Goal: Find specific page/section: Find specific page/section

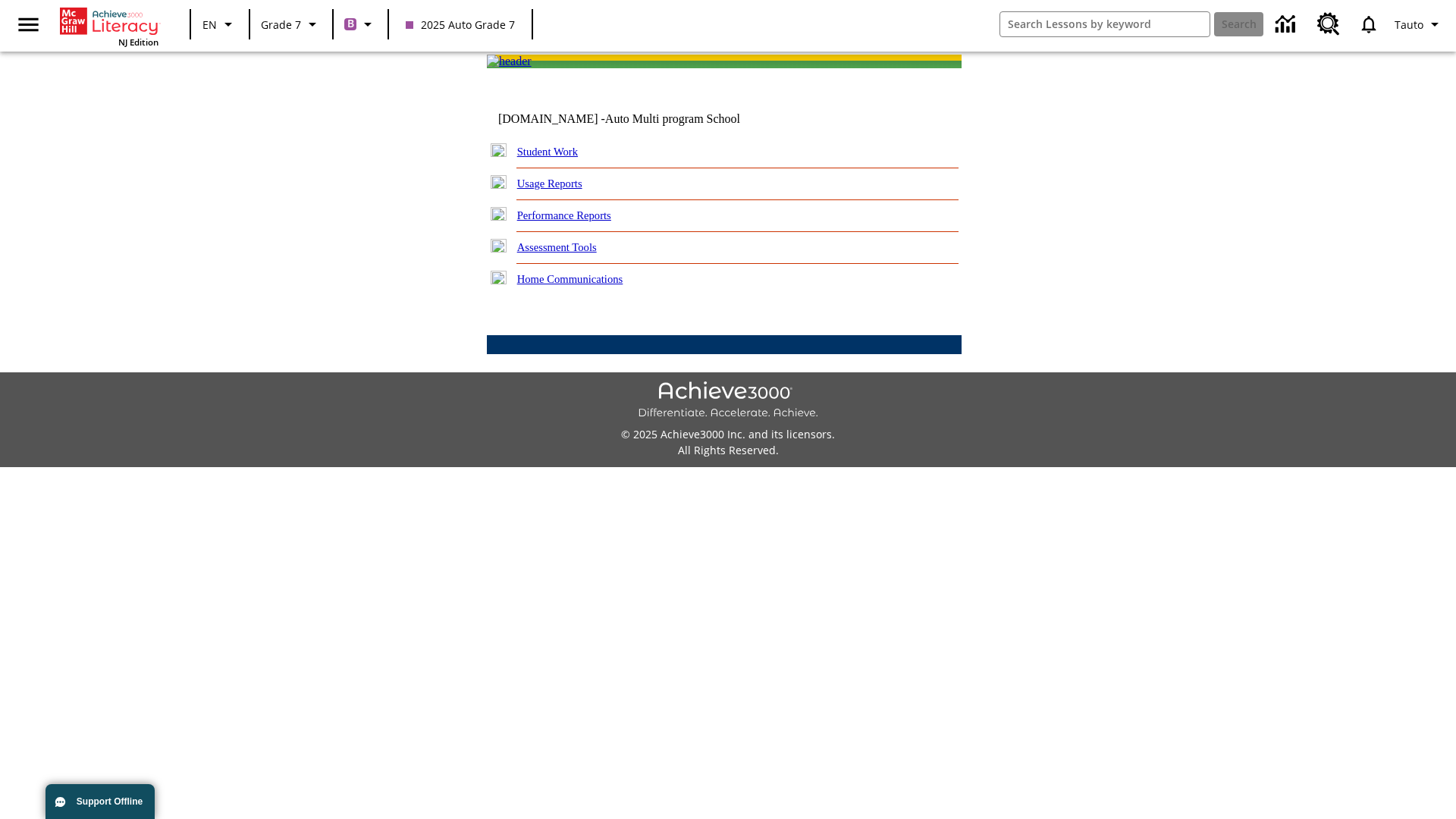
click at [558, 158] on link "Student Work" at bounding box center [547, 152] width 61 height 12
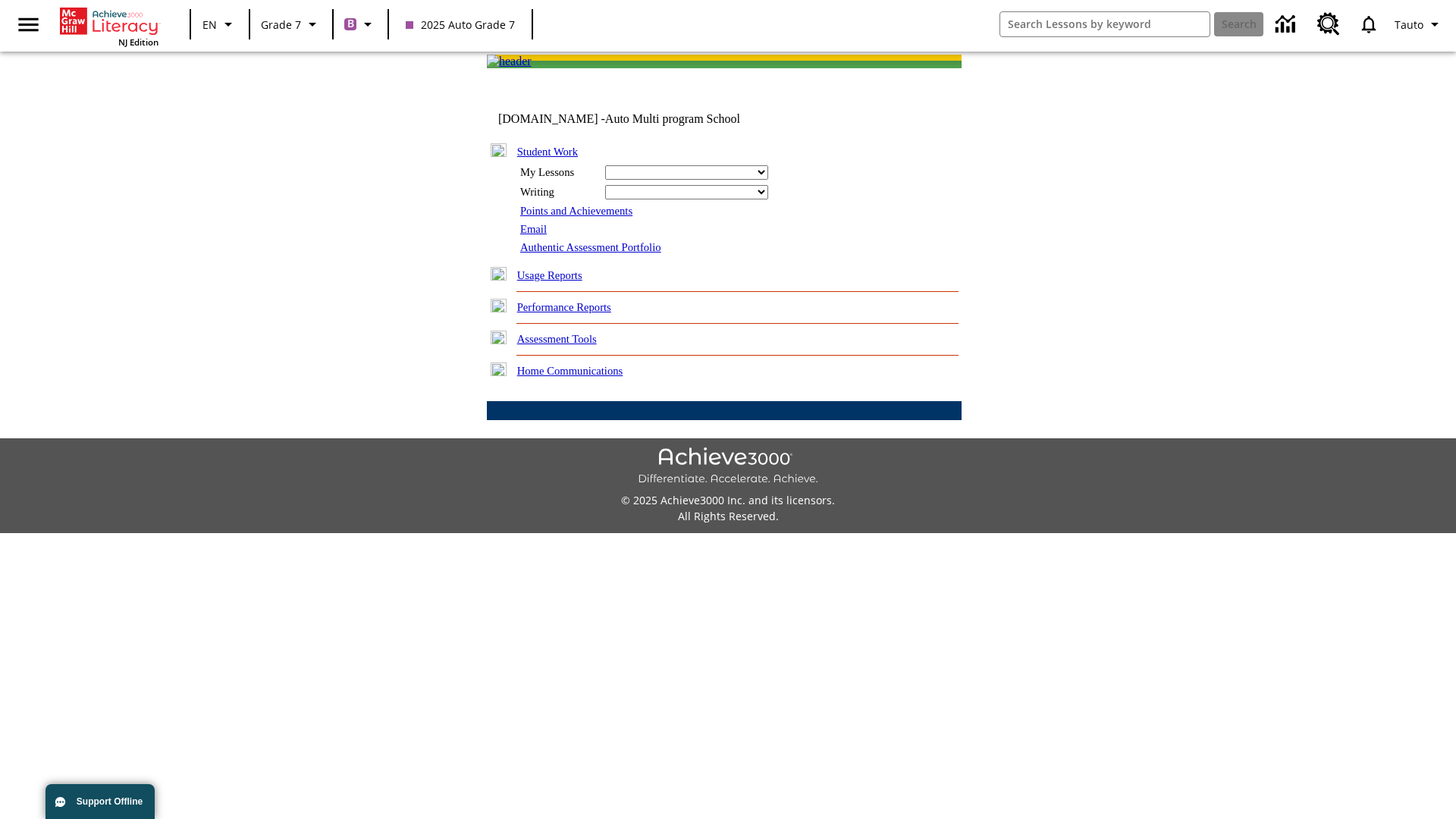
click at [534, 235] on link "Email" at bounding box center [533, 228] width 26 height 12
